Goal: Task Accomplishment & Management: Manage account settings

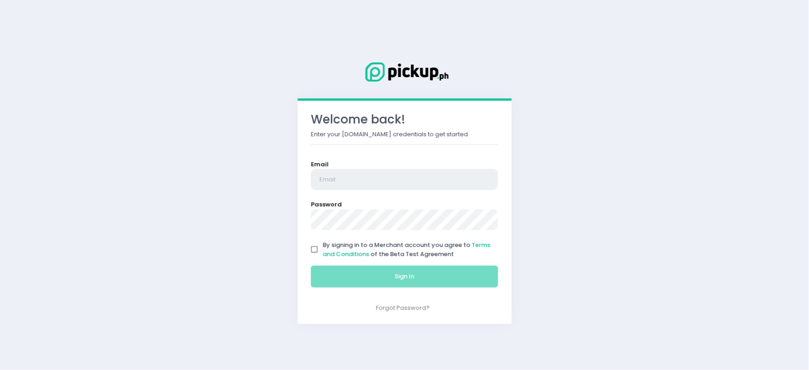
type input "[EMAIL_ADDRESS][DOMAIN_NAME]"
click at [313, 249] on input "By signing in to a Merchant account you agree to Terms and Conditions of the Be…" at bounding box center [314, 249] width 17 height 17
checkbox input "true"
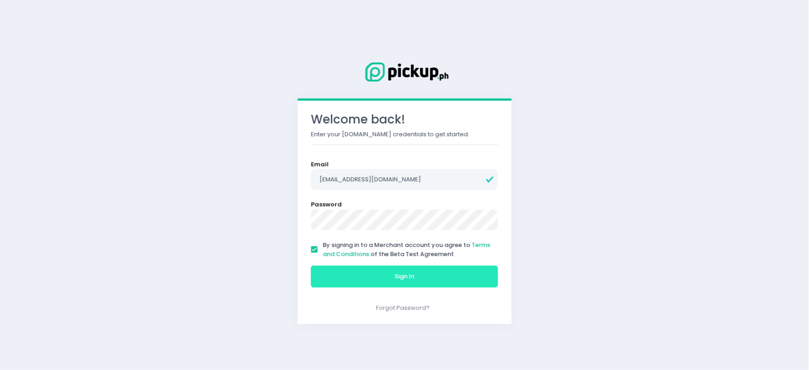
click at [365, 267] on button "Sign In" at bounding box center [405, 276] width 188 height 22
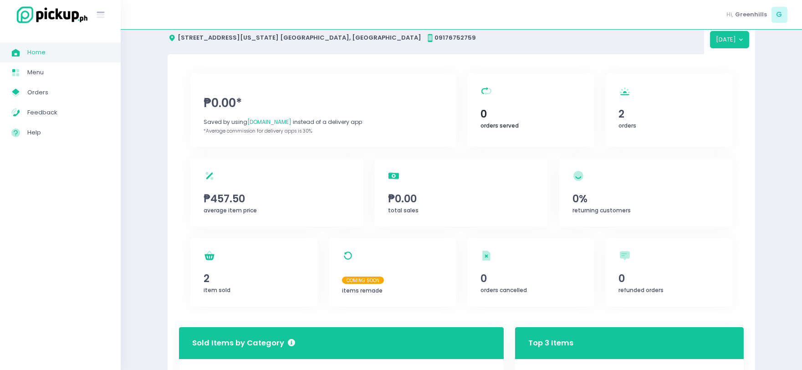
scroll to position [51, 0]
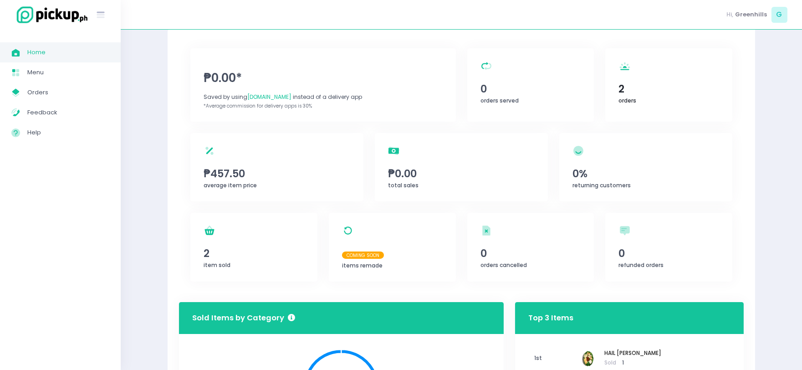
click at [626, 99] on span "orders" at bounding box center [628, 100] width 18 height 8
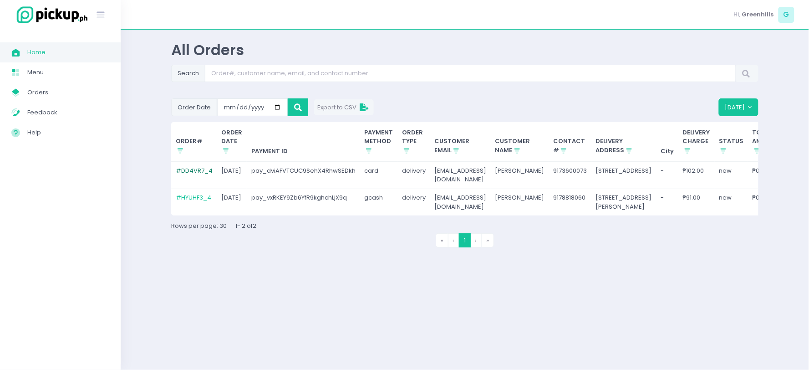
click at [183, 169] on link "# DD4VR7_4" at bounding box center [194, 170] width 37 height 9
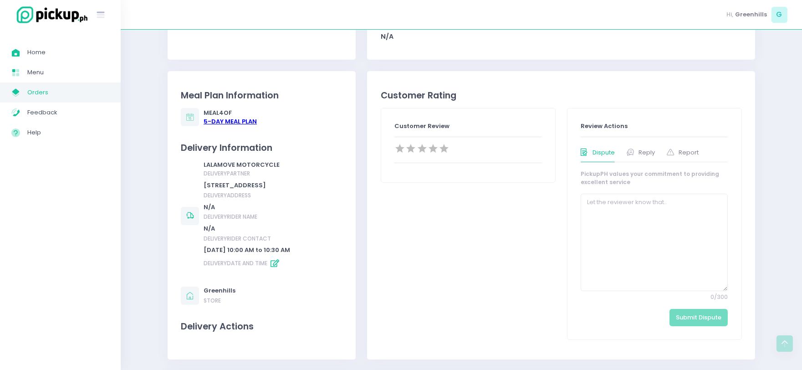
scroll to position [354, 0]
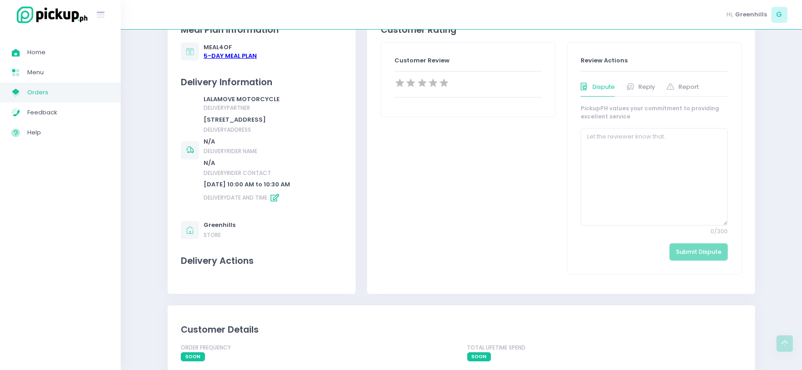
click at [219, 54] on div "5 -Day Meal Plan" at bounding box center [229, 55] width 53 height 9
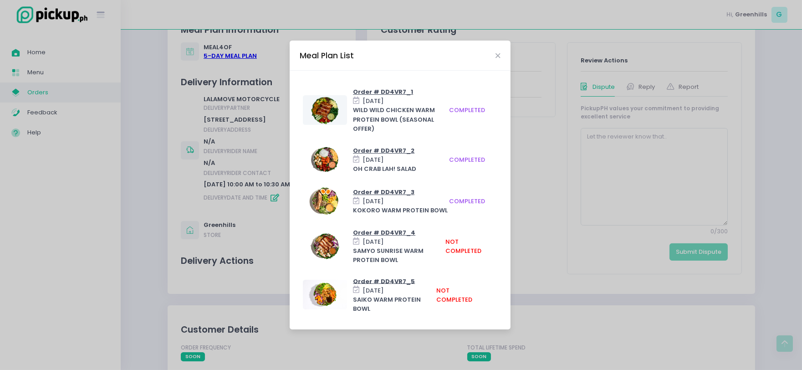
click at [413, 244] on div "Thu, Sep 4, 2025" at bounding box center [399, 241] width 92 height 9
click at [598, 230] on div "Meal Plan List Order # DD4VR7_1 Mon, Sep 1, 2025 WILD WILD CHICKEN WARM PROTEIN…" at bounding box center [401, 185] width 802 height 370
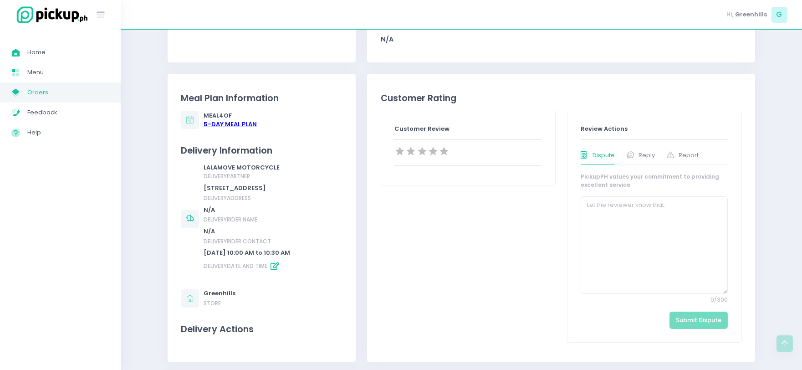
scroll to position [303, 0]
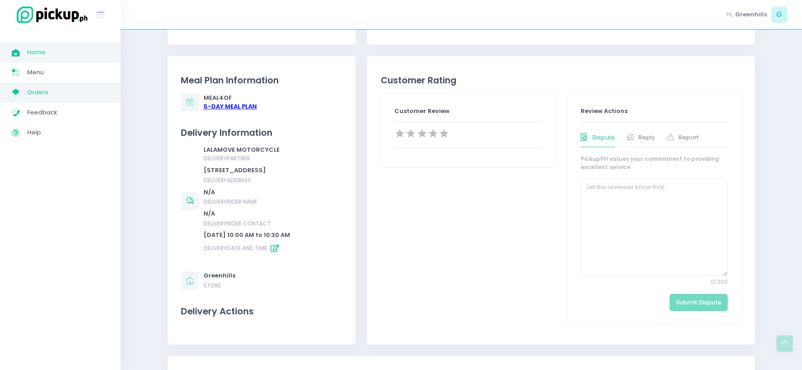
click at [62, 55] on span "Home" at bounding box center [68, 52] width 82 height 12
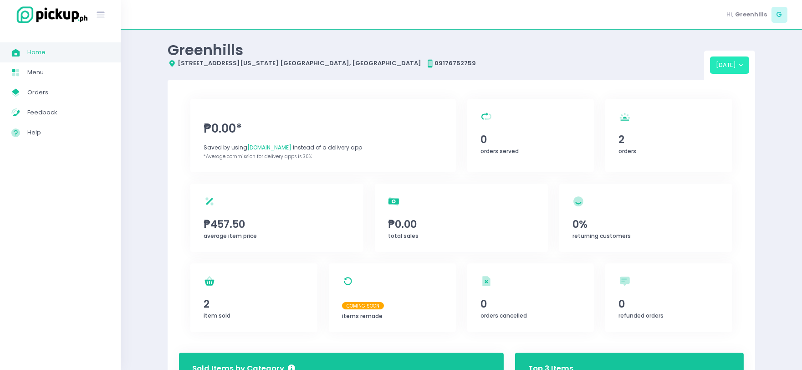
click at [741, 63] on button "[DATE]" at bounding box center [730, 64] width 40 height 17
click at [687, 113] on div "orders Created with Sketch. 2 orders" at bounding box center [668, 135] width 127 height 73
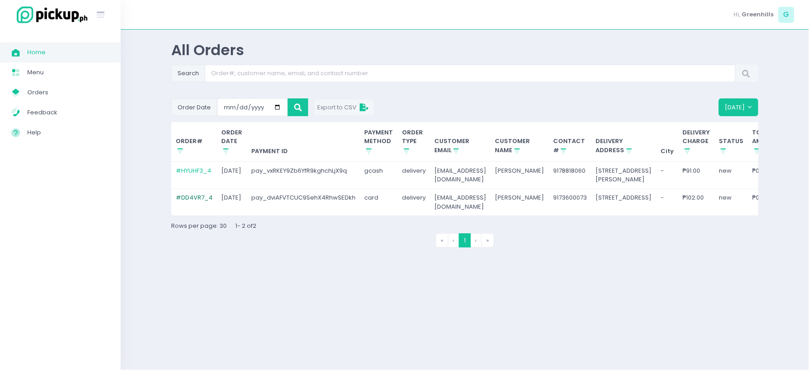
click at [205, 202] on link "# DD4VR7_4" at bounding box center [194, 197] width 37 height 9
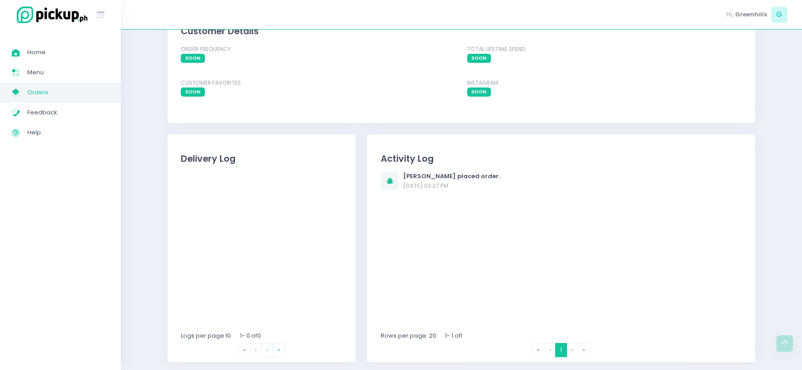
scroll to position [655, 0]
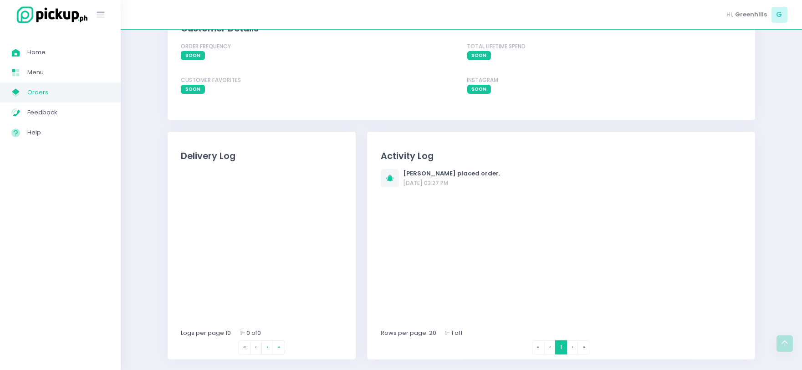
click at [538, 346] on li "« First" at bounding box center [538, 347] width 13 height 14
click at [551, 346] on li "‹ Previous" at bounding box center [549, 347] width 11 height 14
click at [59, 69] on span "Menu" at bounding box center [68, 72] width 82 height 12
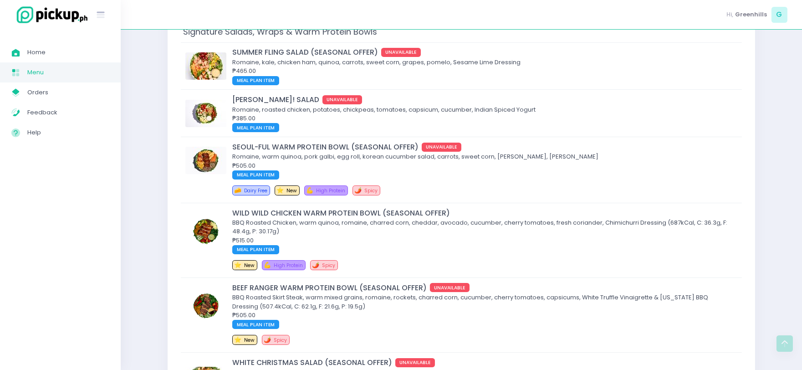
scroll to position [152, 0]
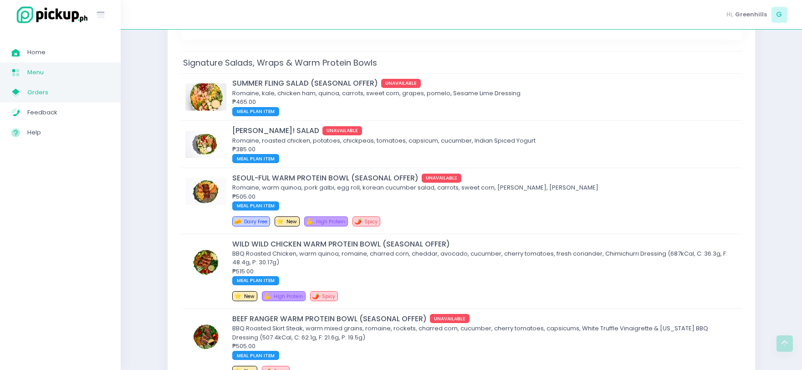
click at [51, 91] on span "Orders" at bounding box center [68, 92] width 82 height 12
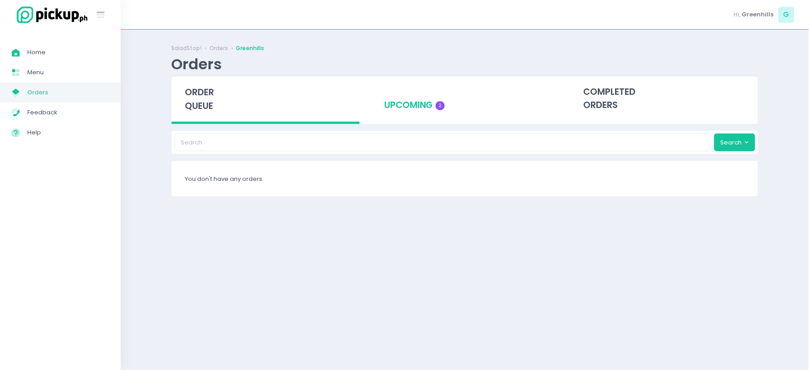
click at [409, 110] on div "upcoming 2" at bounding box center [465, 98] width 188 height 45
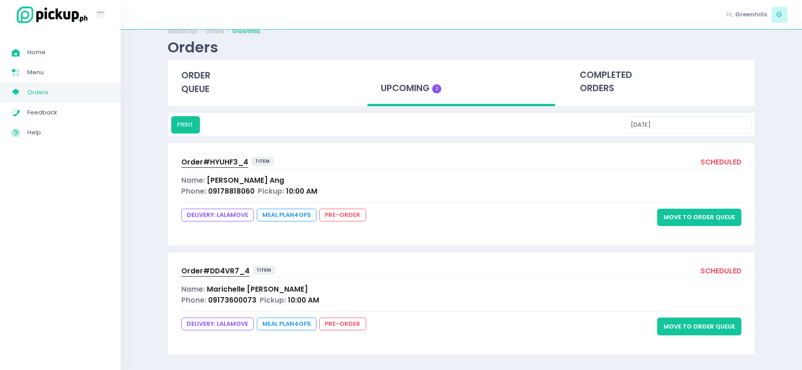
scroll to position [19, 0]
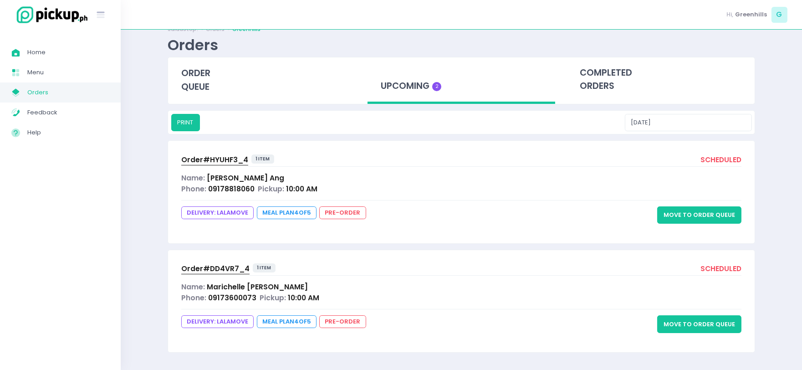
click at [261, 164] on div "Order# HYUHF3_4 1 item" at bounding box center [229, 160] width 96 height 12
click at [243, 171] on div "Order# HYUHF3_4 1 item scheduled Name: Charlene Ang Phone: 09178818060 Pickup: …" at bounding box center [461, 192] width 586 height 102
click at [713, 158] on div "scheduled" at bounding box center [720, 160] width 41 height 12
click at [693, 218] on button "Move to Order Queue" at bounding box center [699, 214] width 84 height 17
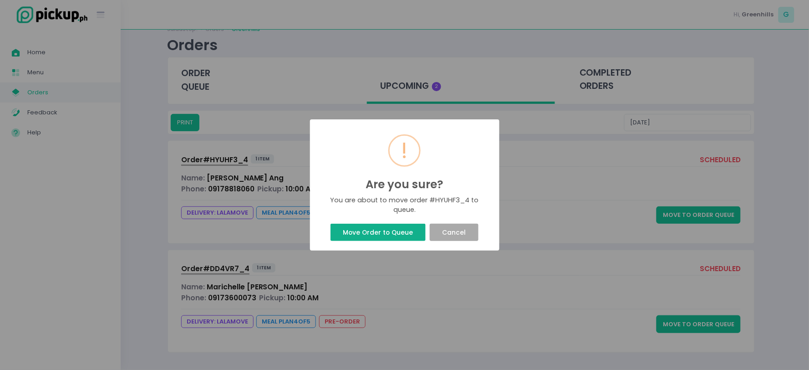
click at [371, 232] on button "Move Order to Queue" at bounding box center [377, 231] width 95 height 17
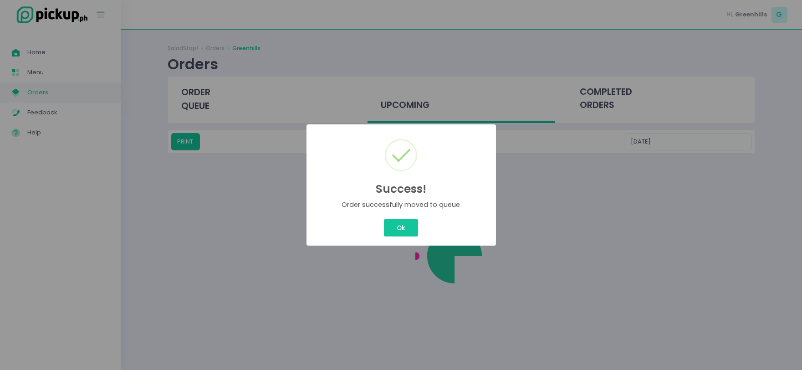
scroll to position [0, 0]
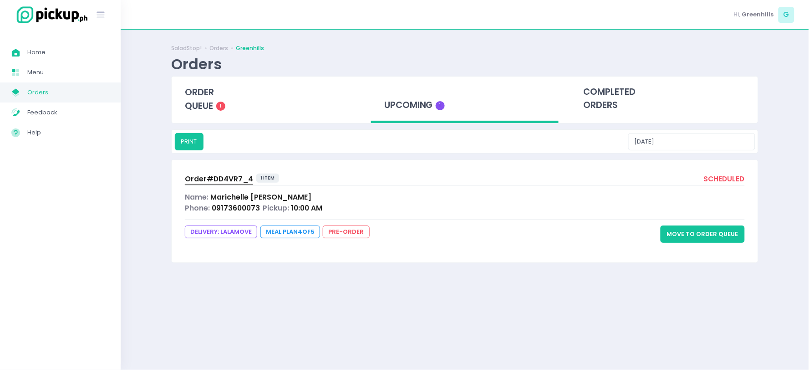
click at [679, 235] on button "Move to Order Queue" at bounding box center [702, 233] width 84 height 17
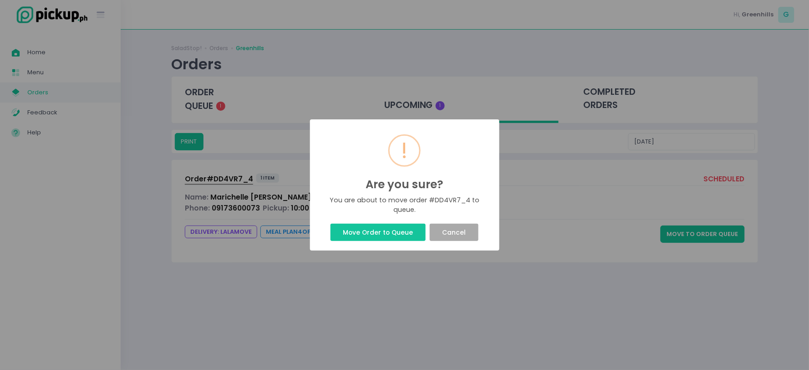
click at [324, 227] on div "Move Order to Queue Cancel" at bounding box center [404, 232] width 175 height 21
click at [355, 227] on button "Move Order to Queue" at bounding box center [377, 231] width 95 height 17
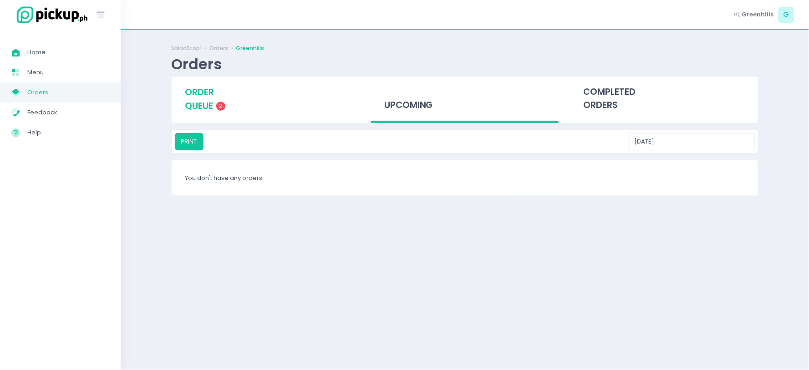
click at [199, 105] on span "order queue" at bounding box center [199, 99] width 29 height 26
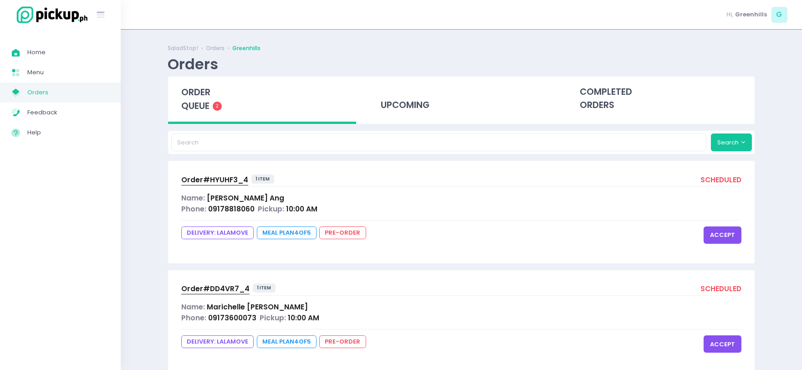
click at [726, 234] on button "accept" at bounding box center [722, 234] width 38 height 17
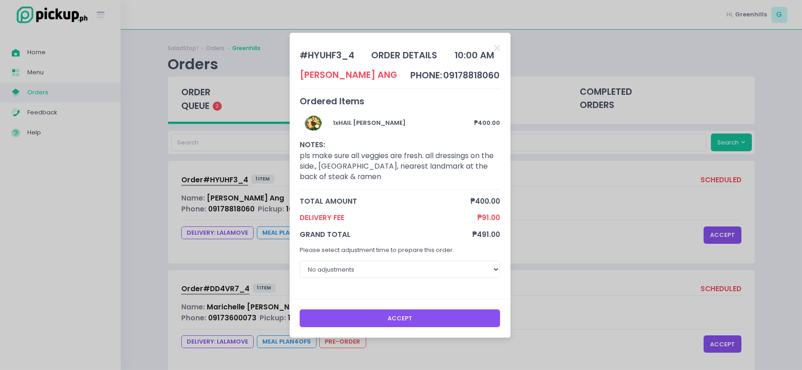
click at [433, 311] on button "Accept" at bounding box center [400, 317] width 200 height 17
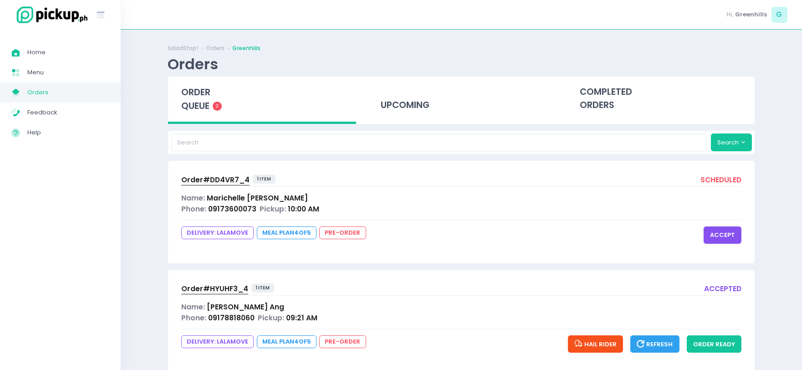
click at [734, 230] on button "accept" at bounding box center [722, 234] width 38 height 17
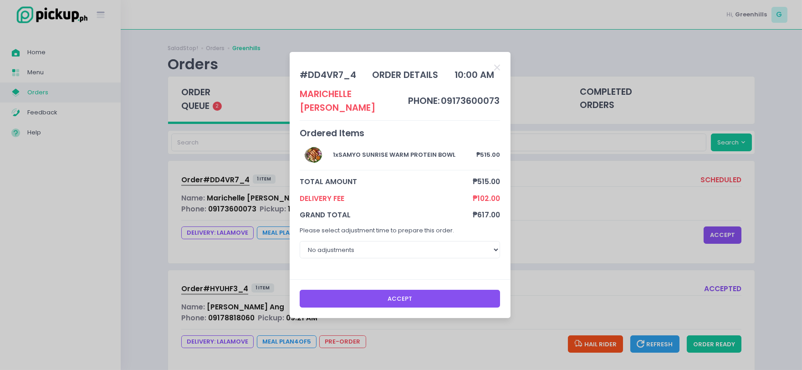
click at [374, 290] on button "Accept" at bounding box center [400, 297] width 200 height 17
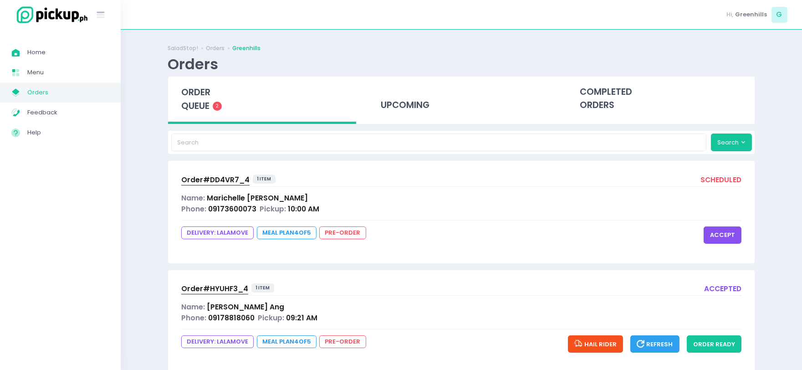
click at [735, 230] on button "accept" at bounding box center [722, 234] width 38 height 17
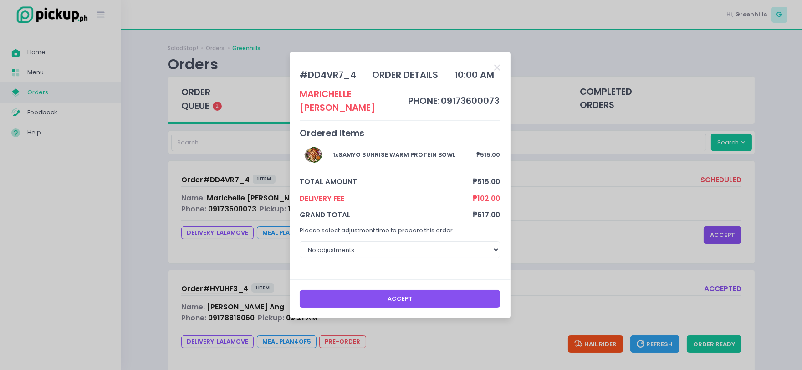
click at [419, 292] on button "Accept" at bounding box center [400, 297] width 200 height 17
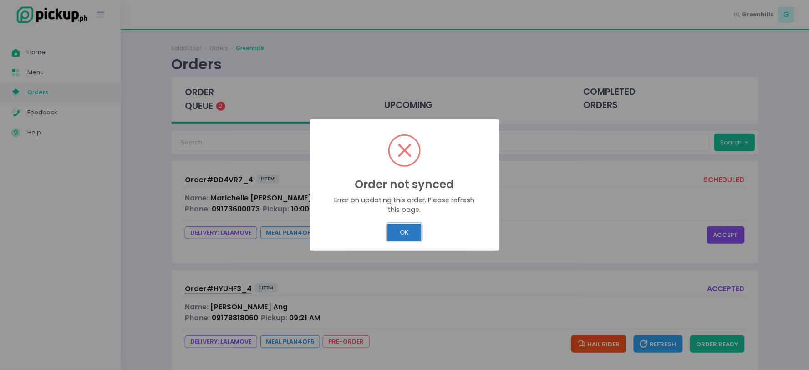
click at [420, 229] on button "OK" at bounding box center [404, 231] width 34 height 17
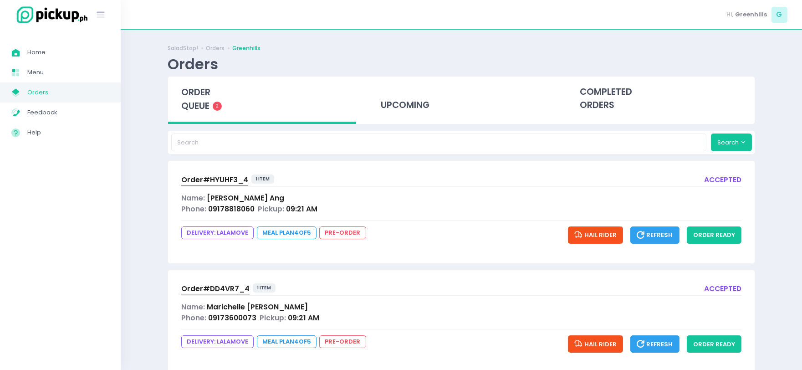
click at [263, 196] on div "Name: [PERSON_NAME]" at bounding box center [461, 198] width 560 height 10
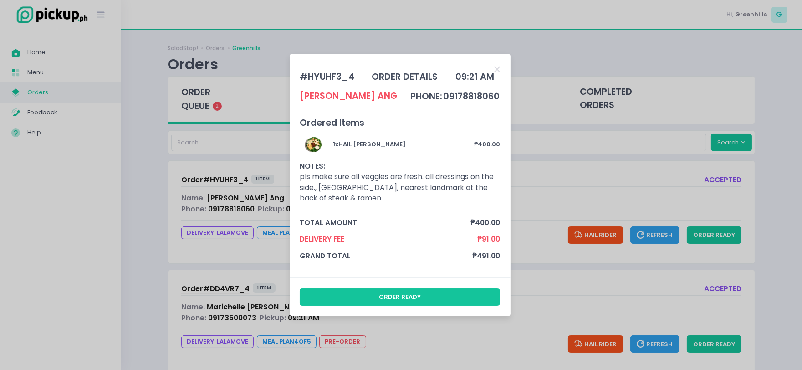
click at [556, 204] on div "# HYUHF3_4 order details 09:21 AM [PERSON_NAME] phone: 09178818060 Ordered Item…" at bounding box center [401, 185] width 802 height 370
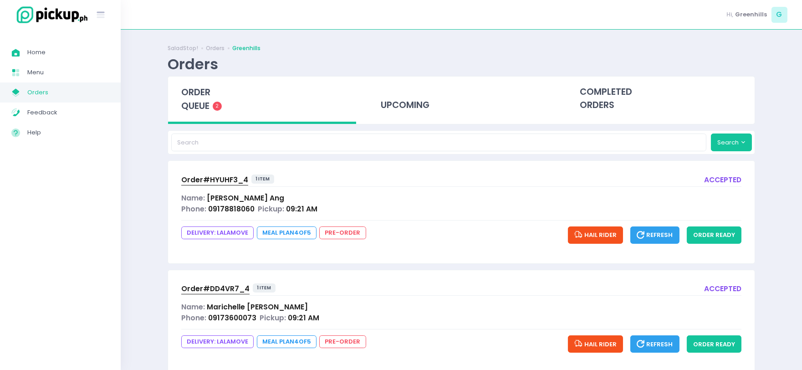
click at [286, 212] on span "09:21 AM" at bounding box center [301, 209] width 31 height 10
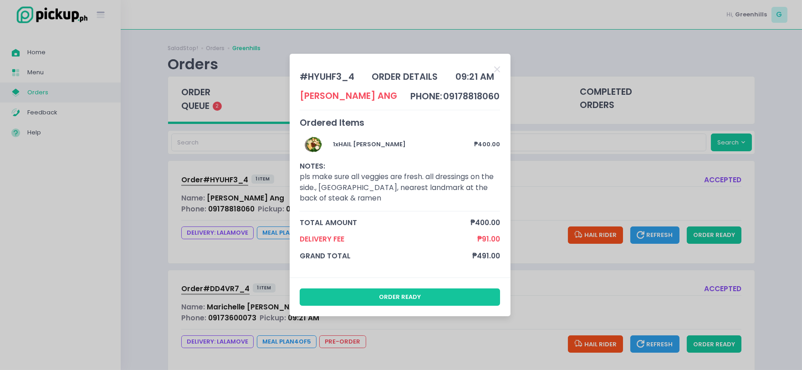
click at [533, 197] on div "# HYUHF3_4 order details 09:21 AM [PERSON_NAME] phone: 09178818060 Ordered Item…" at bounding box center [401, 185] width 802 height 370
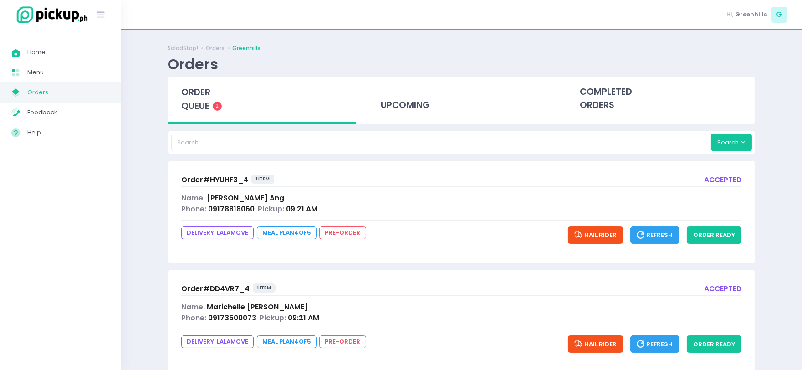
click at [313, 308] on div "Name: [PERSON_NAME]" at bounding box center [461, 306] width 560 height 10
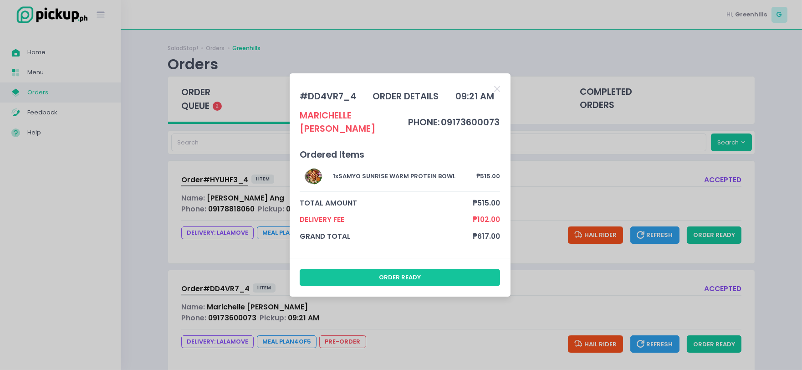
click at [546, 186] on div "# DD4VR7_4 order details 09:21 AM [PERSON_NAME] phone: 09173600073 Ordered Item…" at bounding box center [401, 185] width 802 height 370
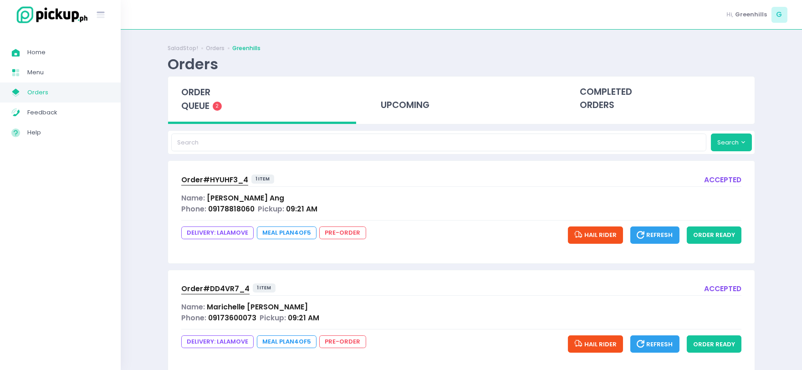
click at [362, 204] on div "Phone: 09178818060 Pickup: 09:21 AM" at bounding box center [461, 208] width 560 height 10
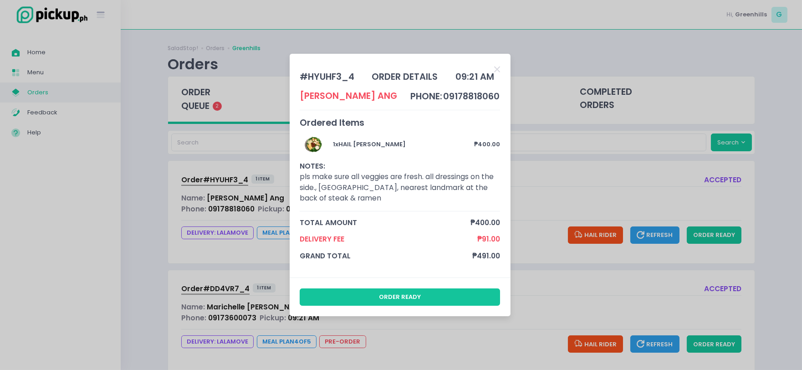
click at [544, 198] on div "# HYUHF3_4 order details 09:21 AM [PERSON_NAME] phone: 09178818060 Ordered Item…" at bounding box center [401, 185] width 802 height 370
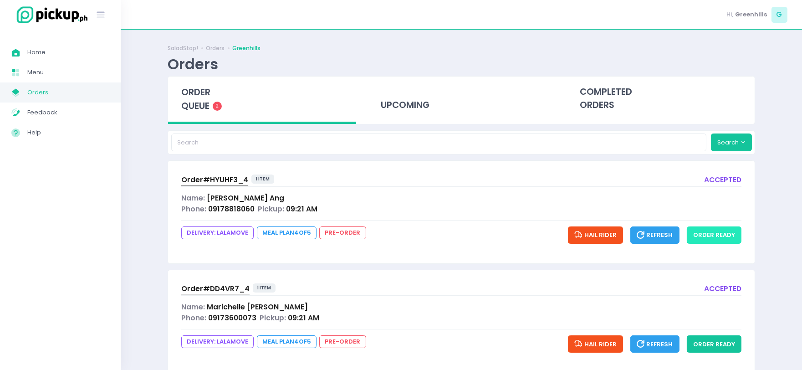
click at [729, 231] on button "order ready" at bounding box center [713, 234] width 55 height 17
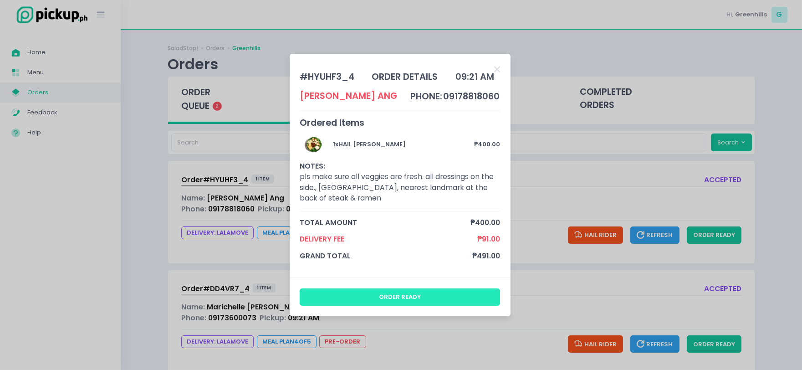
click at [444, 294] on button "order ready" at bounding box center [400, 296] width 200 height 17
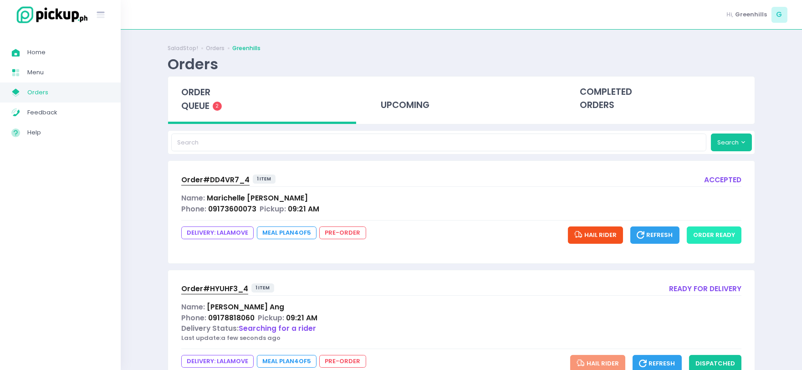
click at [718, 231] on button "order ready" at bounding box center [713, 234] width 55 height 17
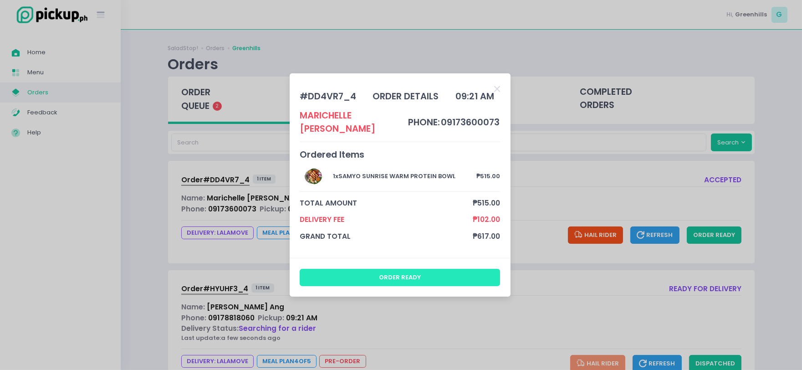
click at [394, 269] on button "order ready" at bounding box center [400, 277] width 200 height 17
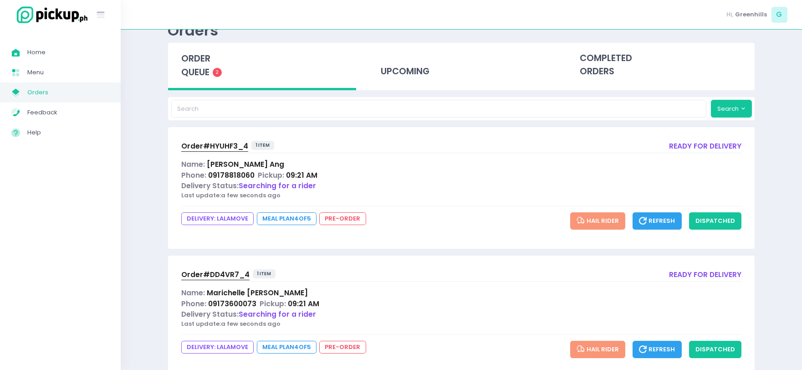
scroll to position [60, 0]
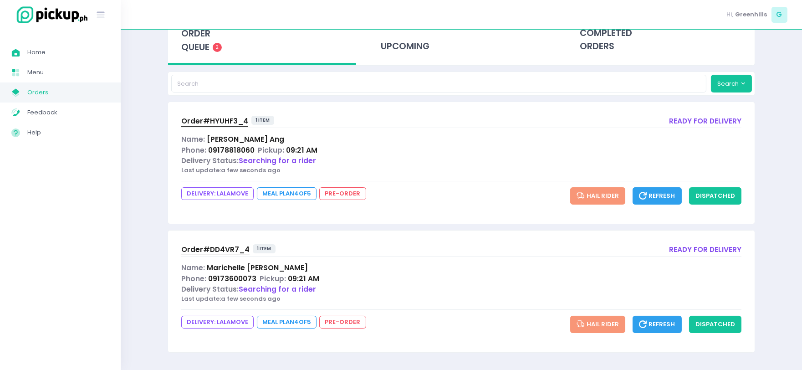
click at [667, 192] on span "Refresh" at bounding box center [657, 195] width 36 height 9
click at [353, 143] on div "Name: [PERSON_NAME]" at bounding box center [461, 139] width 560 height 10
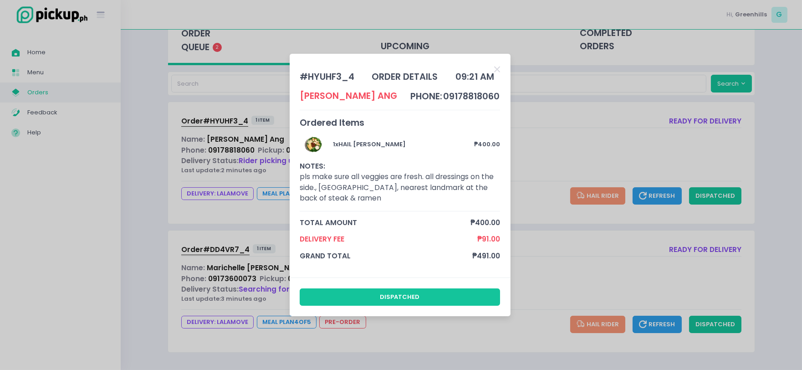
drag, startPoint x: 315, startPoint y: 185, endPoint x: 399, endPoint y: 205, distance: 87.1
click at [399, 205] on div "1 x HAIL CAESAR SALAD ₱400.00 NOTES: pls make sure all veggies are fresh. all d…" at bounding box center [400, 173] width 200 height 76
copy div "., [GEOGRAPHIC_DATA], nearest landmark at the back of steak & ramen"
click at [594, 137] on div "# HYUHF3_4 order details 09:21 AM [PERSON_NAME] phone: 09178818060 Ordered Item…" at bounding box center [401, 185] width 802 height 370
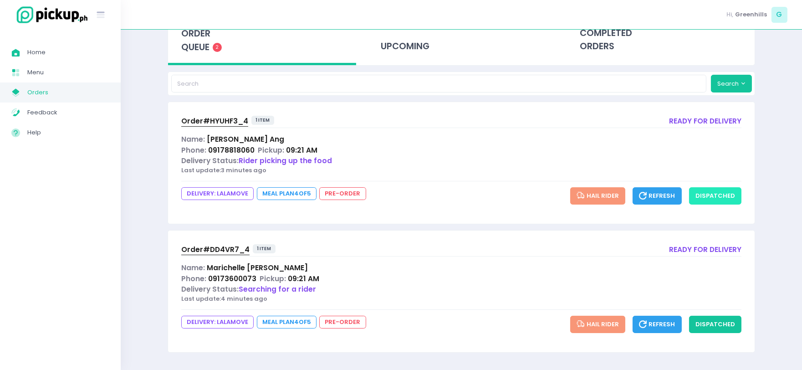
click at [713, 200] on button "dispatched" at bounding box center [715, 195] width 52 height 17
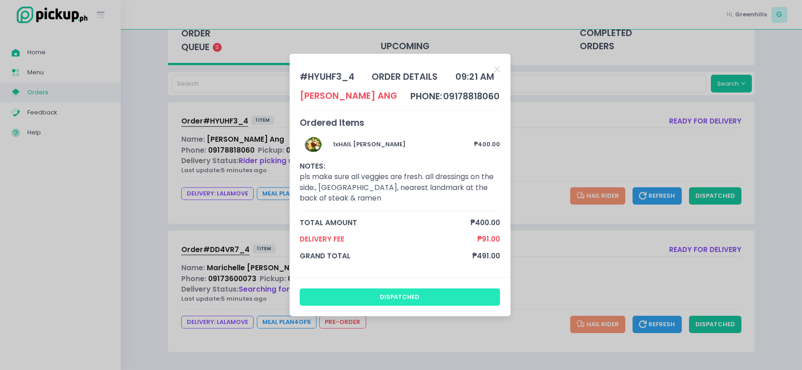
click at [444, 298] on button "dispatched" at bounding box center [400, 296] width 200 height 17
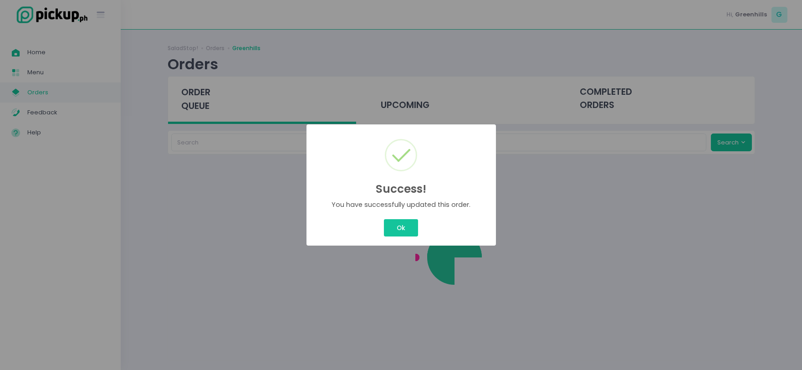
scroll to position [0, 0]
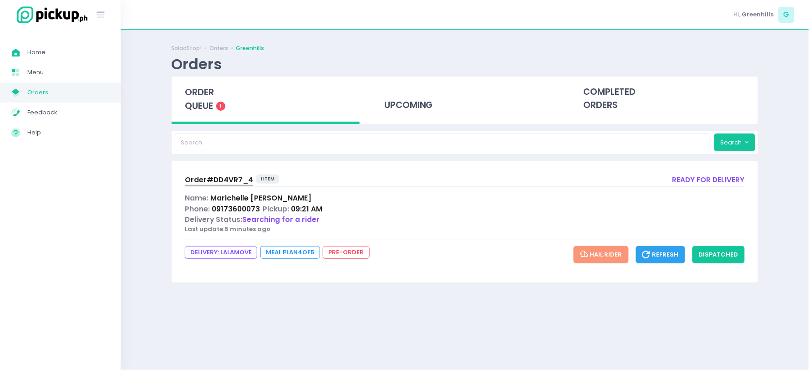
click at [240, 181] on span "Order# DD4VR7_4" at bounding box center [219, 180] width 68 height 10
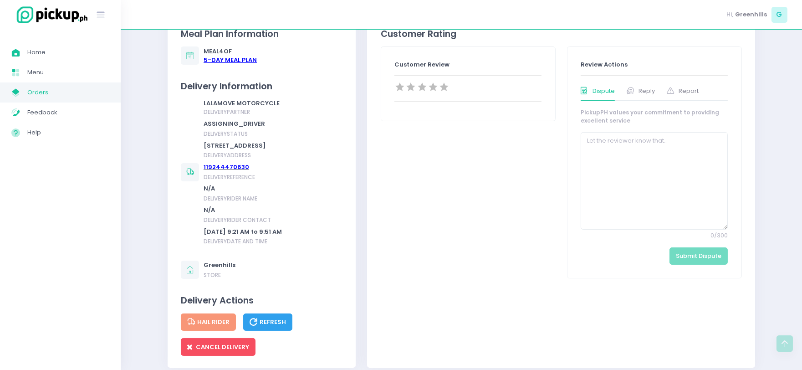
scroll to position [354, 0]
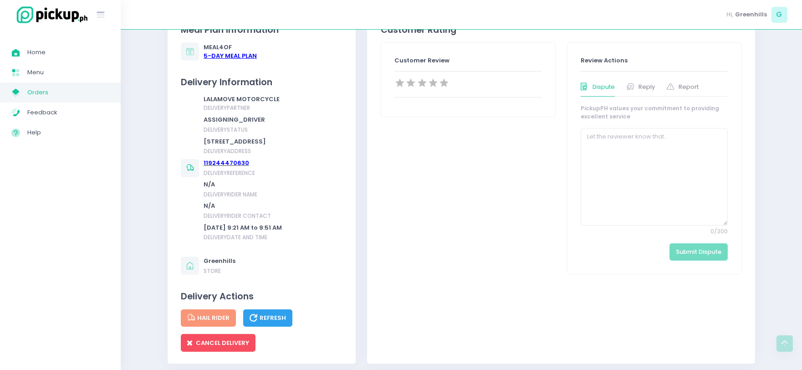
drag, startPoint x: 263, startPoint y: 151, endPoint x: 198, endPoint y: 137, distance: 66.4
click at [198, 137] on div "LALAMOVE MOTORCYCLE delivery partner ASSIGNING_DRIVER delivery status [STREET_A…" at bounding box center [231, 168] width 101 height 147
copy div "[STREET_ADDRESS]"
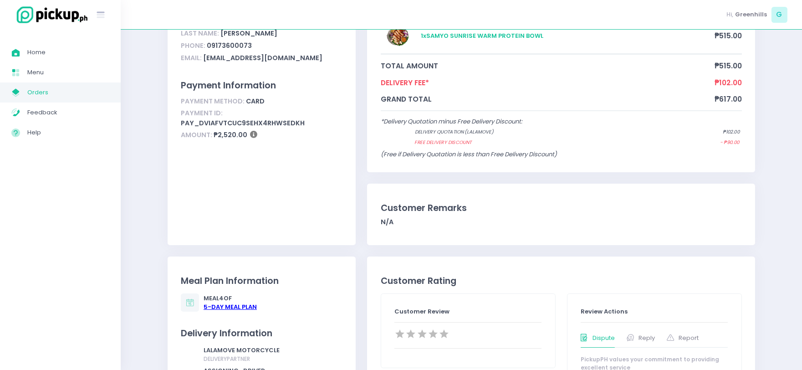
scroll to position [0, 0]
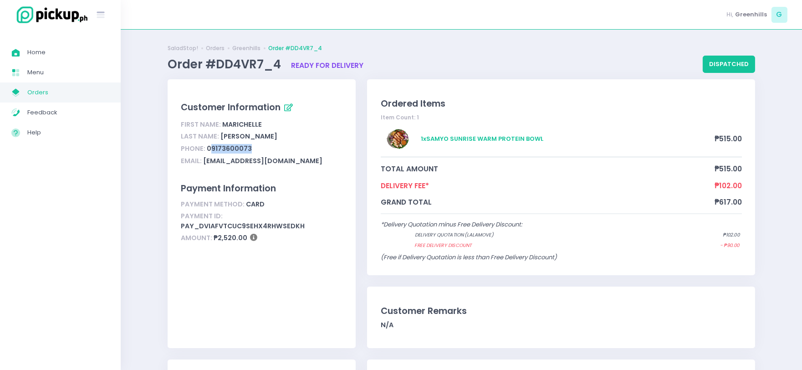
drag, startPoint x: 257, startPoint y: 147, endPoint x: 210, endPoint y: 152, distance: 46.7
click at [210, 152] on div "Phone: [PHONE_NUMBER]" at bounding box center [262, 148] width 162 height 12
copy div "9173600073"
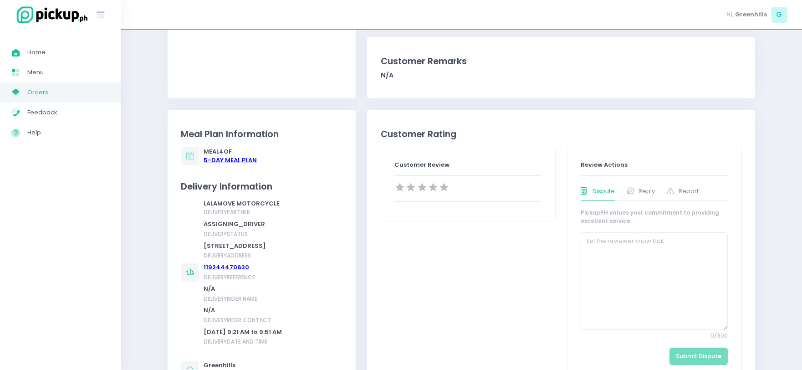
scroll to position [253, 0]
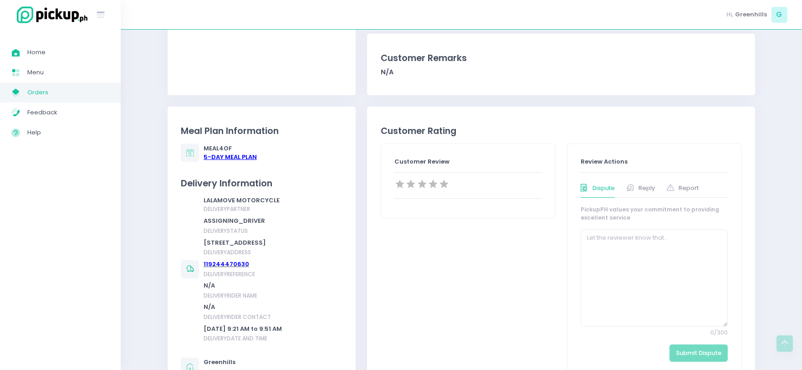
drag, startPoint x: 247, startPoint y: 252, endPoint x: 199, endPoint y: 243, distance: 48.7
click at [199, 243] on div "LALAMOVE MOTORCYCLE delivery partner ASSIGNING_DRIVER delivery status [STREET_A…" at bounding box center [231, 269] width 101 height 147
copy div "[STREET_ADDRESS]"
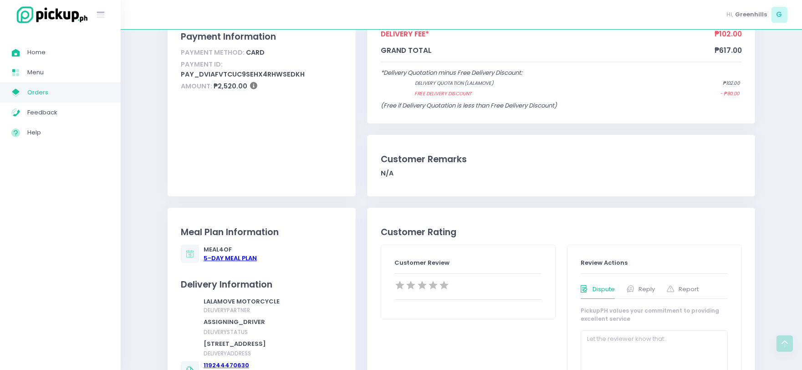
scroll to position [0, 0]
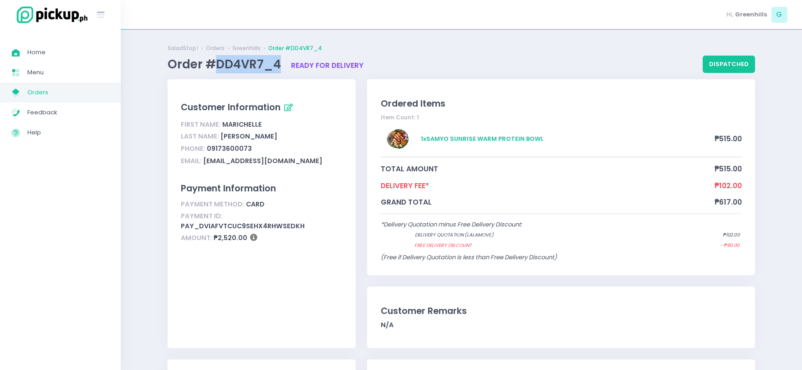
drag, startPoint x: 216, startPoint y: 64, endPoint x: 277, endPoint y: 64, distance: 60.5
click at [277, 64] on span "Order #DD4VR7_4" at bounding box center [226, 64] width 116 height 16
copy span "DD4VR7_4"
click at [43, 94] on span "Orders" at bounding box center [68, 92] width 82 height 12
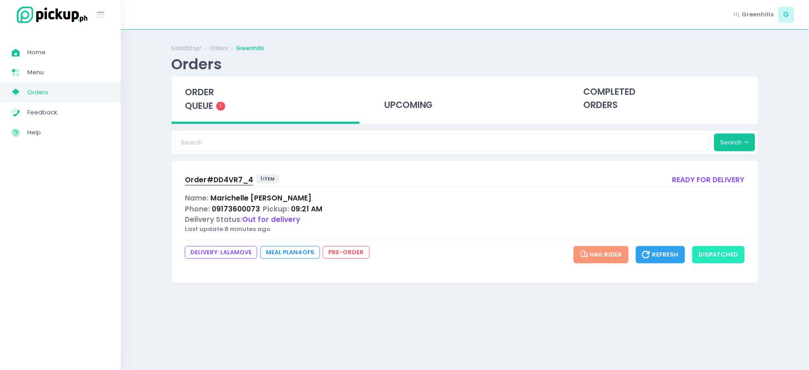
click at [721, 248] on button "dispatched" at bounding box center [718, 254] width 52 height 17
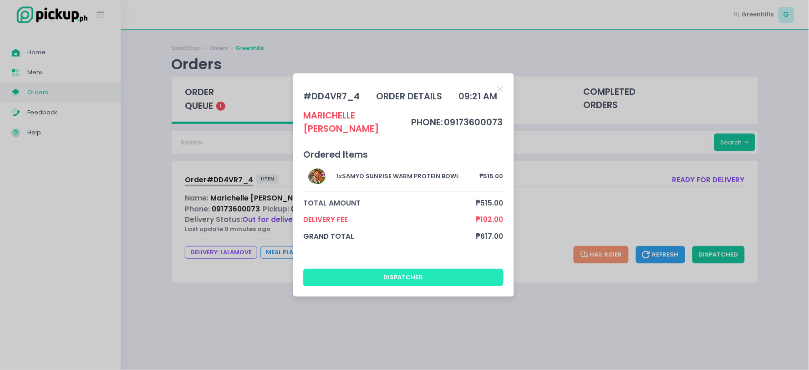
click at [384, 269] on button "dispatched" at bounding box center [403, 277] width 200 height 17
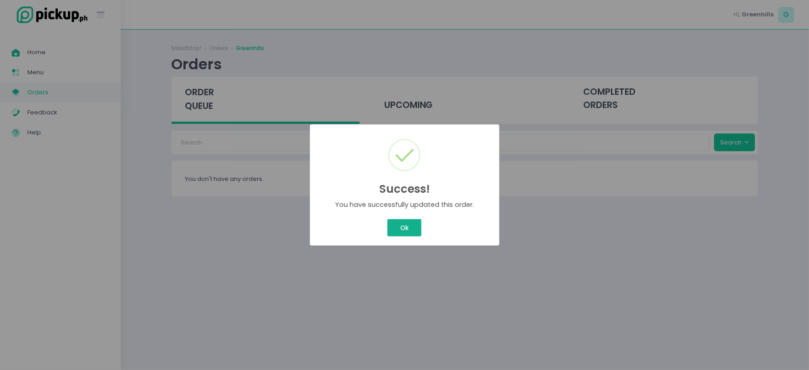
click at [408, 222] on button "Ok" at bounding box center [404, 227] width 34 height 17
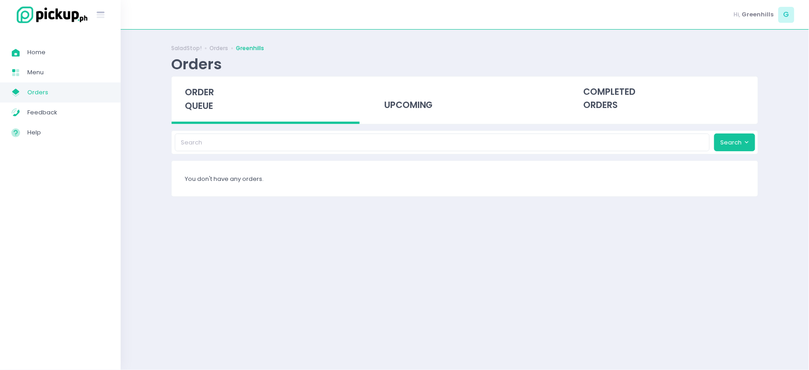
click at [46, 90] on span "Orders" at bounding box center [68, 92] width 82 height 12
click at [47, 73] on span "Menu" at bounding box center [68, 72] width 82 height 12
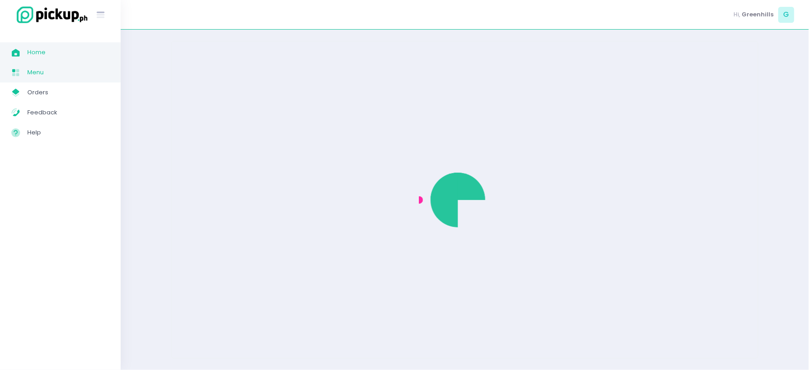
click at [49, 47] on span "Home" at bounding box center [68, 52] width 82 height 12
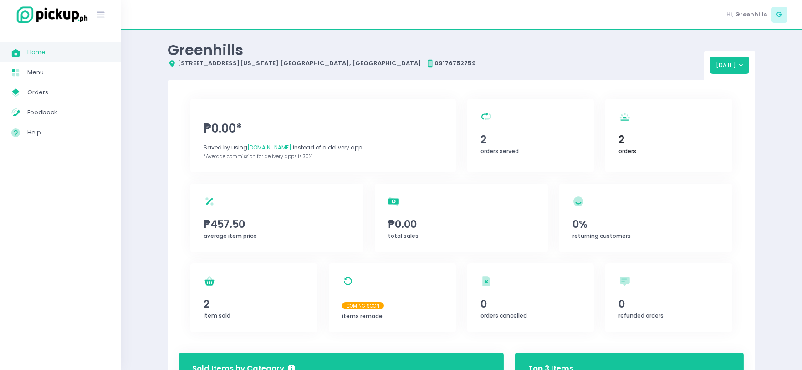
click at [638, 155] on div "orders Created with Sketch. 2 orders" at bounding box center [668, 135] width 127 height 73
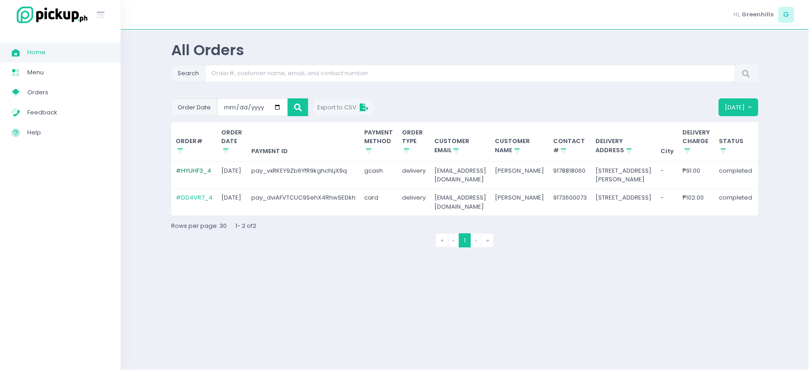
click at [188, 171] on link "# HYUHF3_4" at bounding box center [194, 170] width 36 height 9
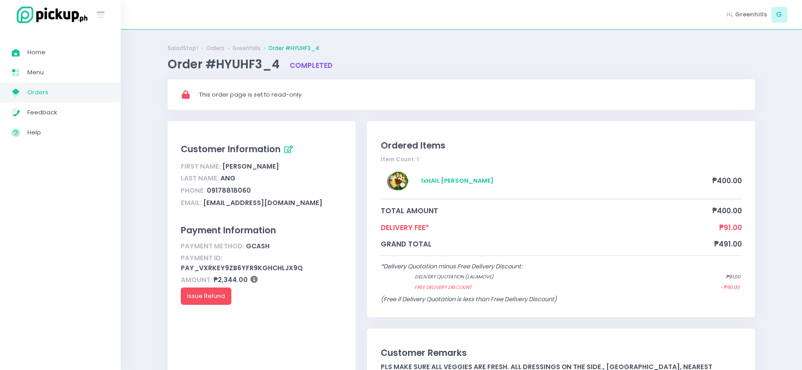
scroll to position [51, 0]
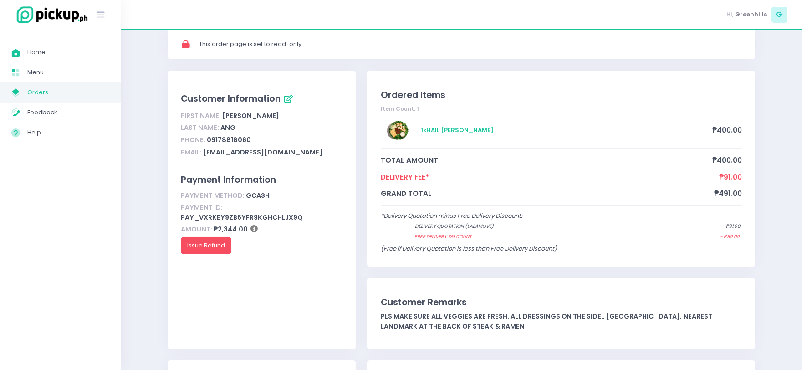
click at [426, 216] on span "*Delivery Quotation minus Free Delivery Discount:" at bounding box center [452, 215] width 142 height 9
click at [521, 183] on div "Ordered Items Item Count: 1 1 x HAIL CAESAR SALAD ₱400.00 total amount ₱400.00 …" at bounding box center [561, 168] width 388 height 195
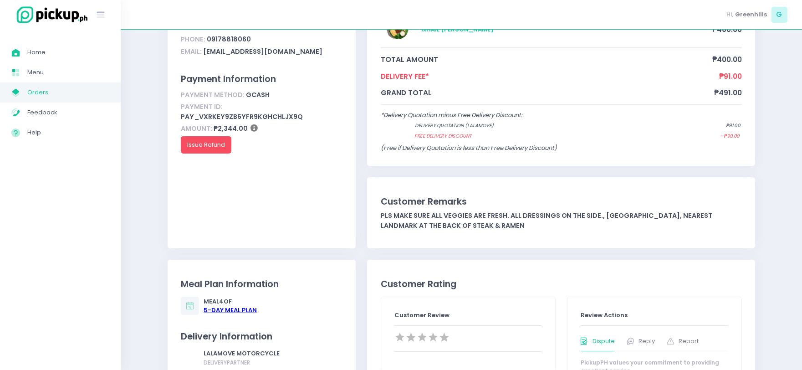
scroll to position [101, 0]
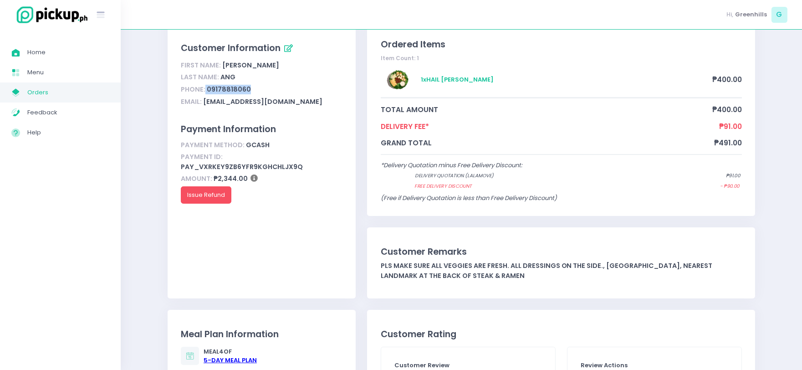
drag, startPoint x: 203, startPoint y: 92, endPoint x: 249, endPoint y: 91, distance: 45.5
click at [249, 91] on div "Phone: [PHONE_NUMBER]" at bounding box center [262, 89] width 162 height 12
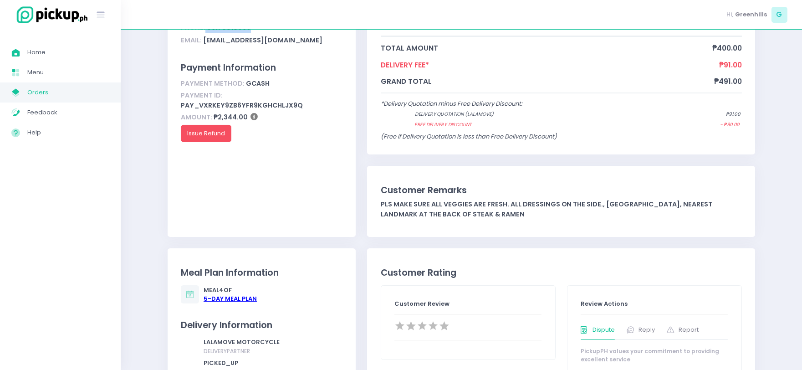
scroll to position [253, 0]
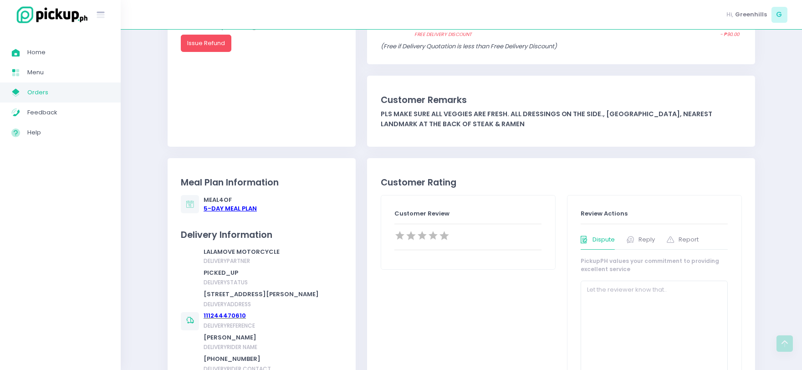
drag, startPoint x: 602, startPoint y: 111, endPoint x: 606, endPoint y: 122, distance: 11.5
click at [606, 122] on div "pls make sure all veggies are fresh. all dressings on the side., [GEOGRAPHIC_DA…" at bounding box center [561, 119] width 361 height 20
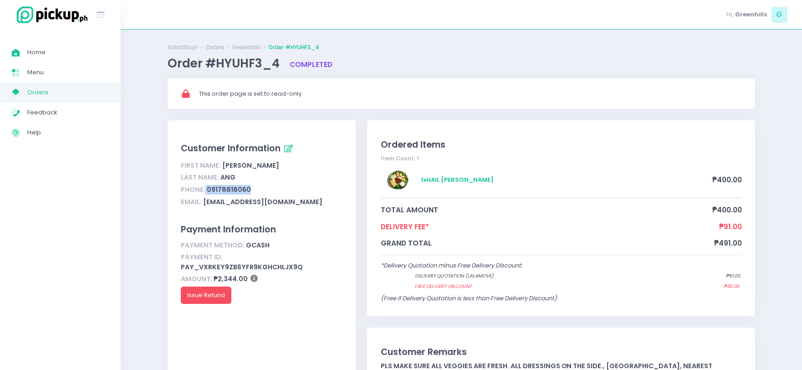
scroll to position [0, 0]
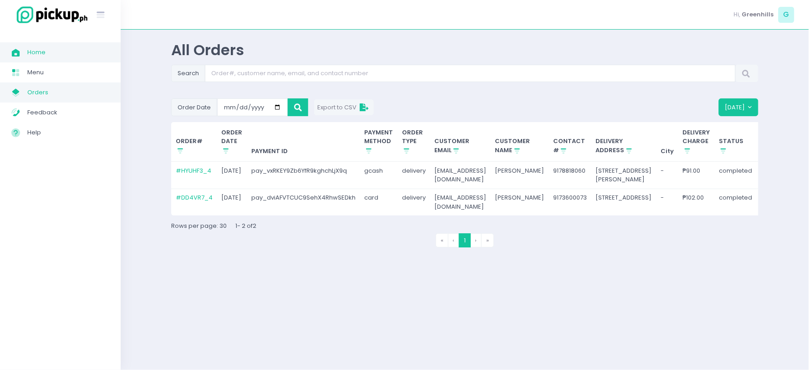
click at [41, 93] on span "Orders" at bounding box center [68, 92] width 82 height 12
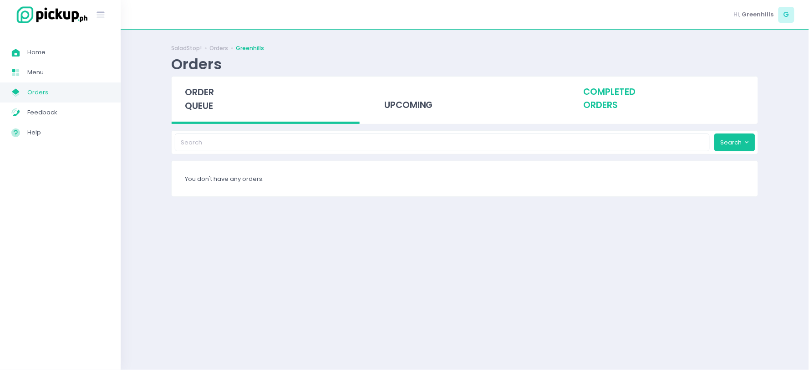
click at [595, 103] on div "completed orders" at bounding box center [664, 98] width 188 height 45
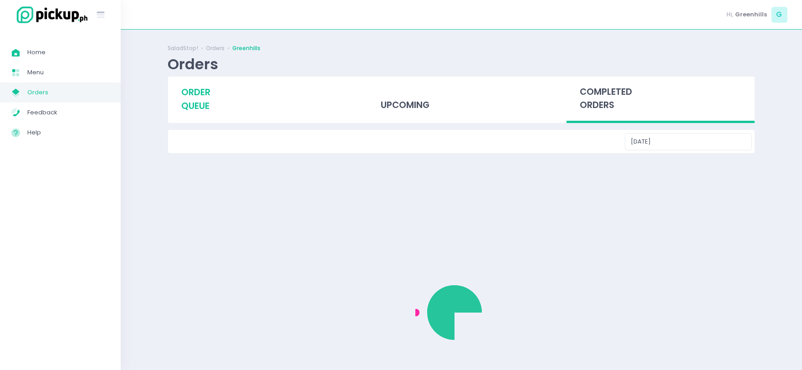
click at [200, 99] on div "order queue" at bounding box center [262, 98] width 188 height 45
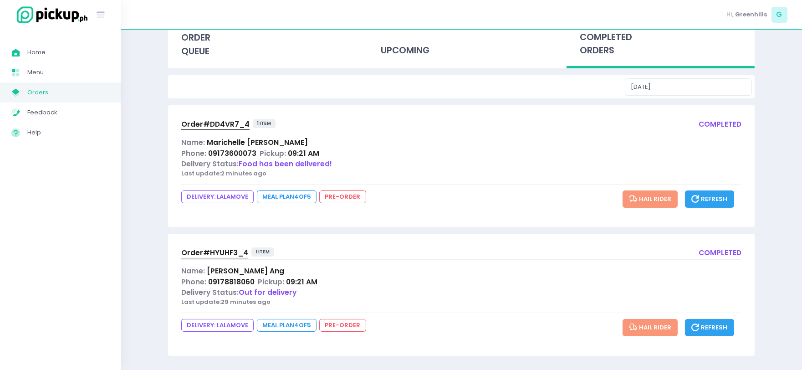
scroll to position [58, 0]
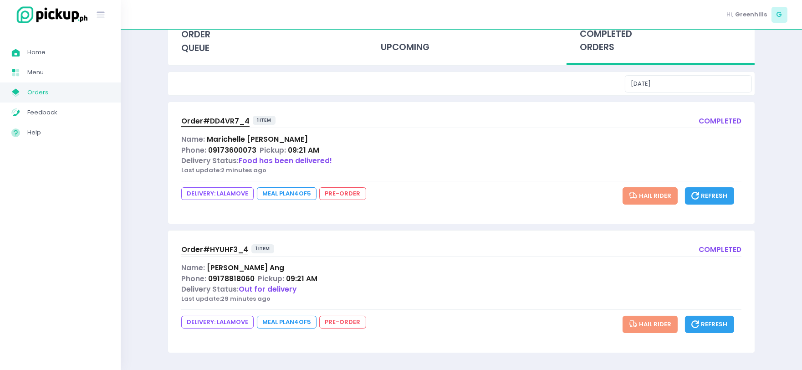
click at [213, 247] on span "Order# HYUHF3_4" at bounding box center [214, 249] width 67 height 10
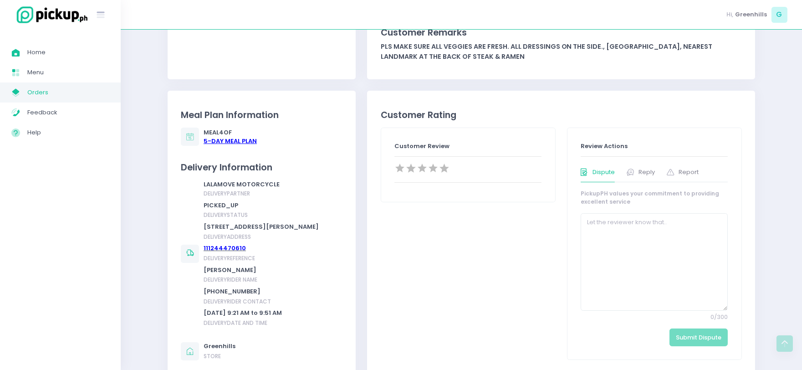
scroll to position [303, 0]
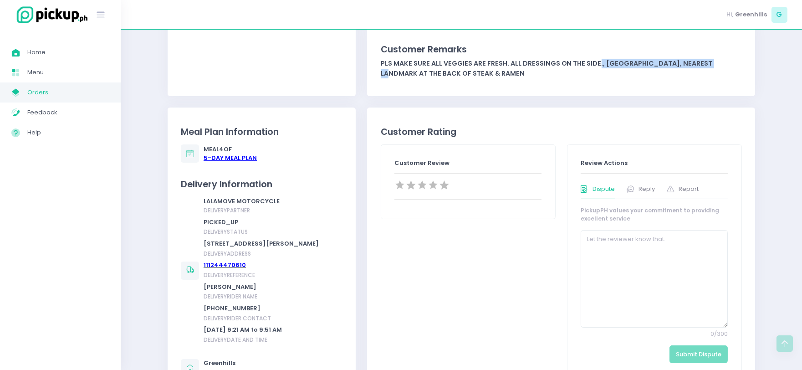
drag, startPoint x: 596, startPoint y: 61, endPoint x: 711, endPoint y: 64, distance: 114.8
click at [711, 64] on div "pls make sure all veggies are fresh. all dressings on the side., [GEOGRAPHIC_DA…" at bounding box center [561, 69] width 361 height 20
